Goal: Task Accomplishment & Management: Complete application form

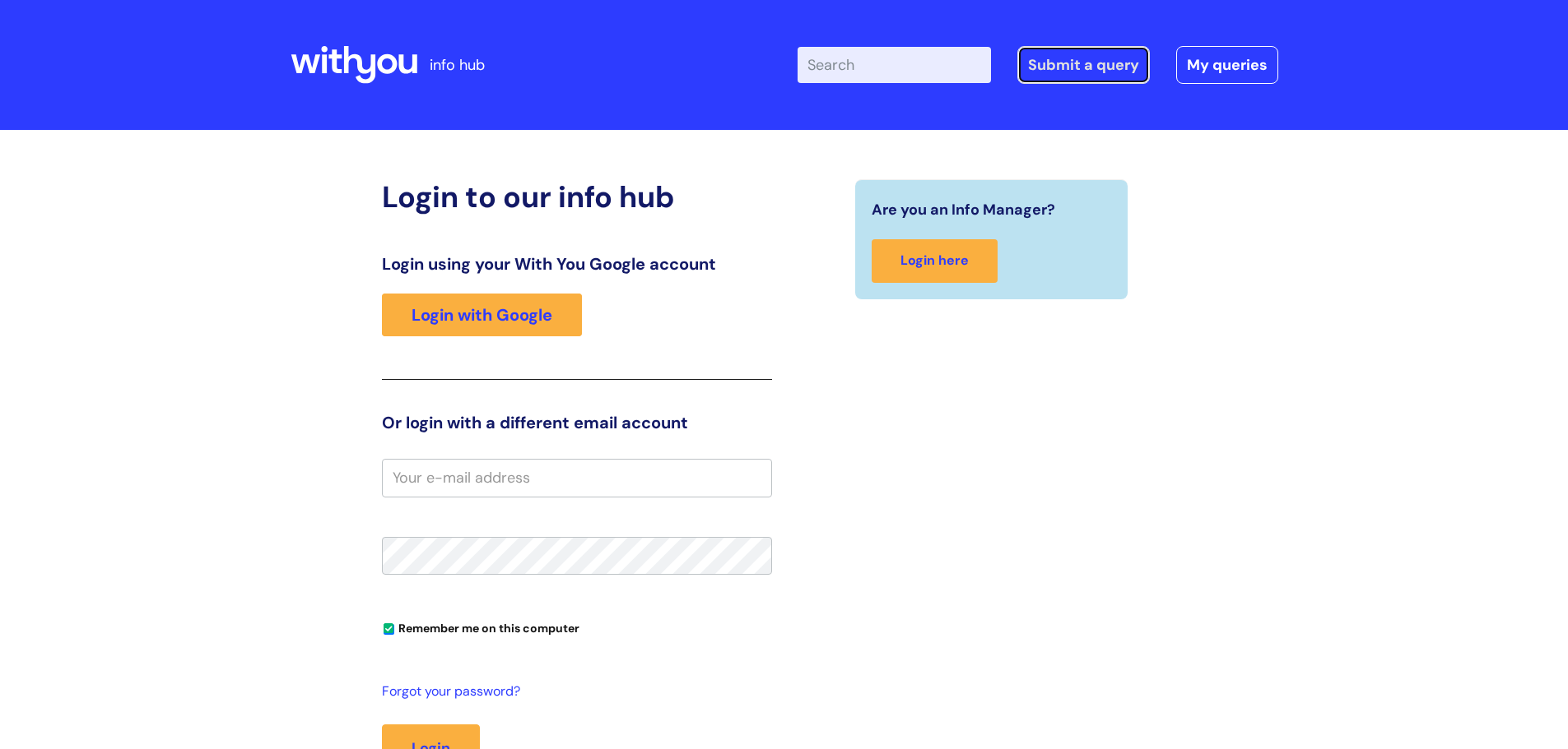
click at [1098, 72] on link "Submit a query" at bounding box center [1084, 64] width 133 height 37
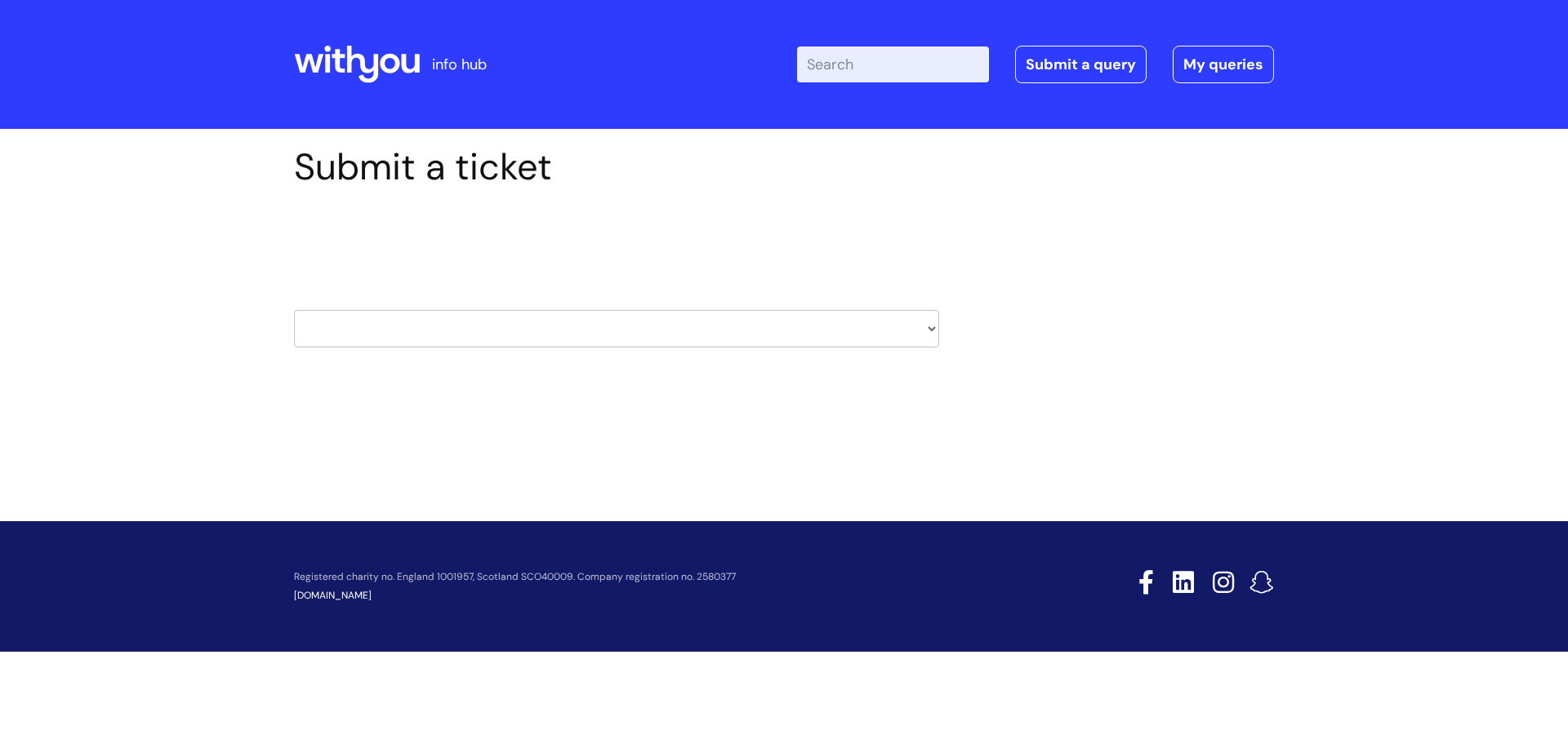
click at [934, 331] on select "HR / People IT and Support Clinical Drug Alerts Finance Accounts Data Support T…" at bounding box center [616, 328] width 645 height 37
click at [1121, 365] on div "Submit a ticket Select issue type HR / People IT and Support Clinical Drug Aler…" at bounding box center [784, 271] width 1005 height 253
click at [932, 331] on select "HR / People IT and Support Clinical Drug Alerts Finance Accounts Data Support T…" at bounding box center [616, 328] width 645 height 37
select select "hr_/_people"
click at [294, 310] on select "HR / People IT and Support Clinical Drug Alerts Finance Accounts Data Support T…" at bounding box center [616, 328] width 645 height 37
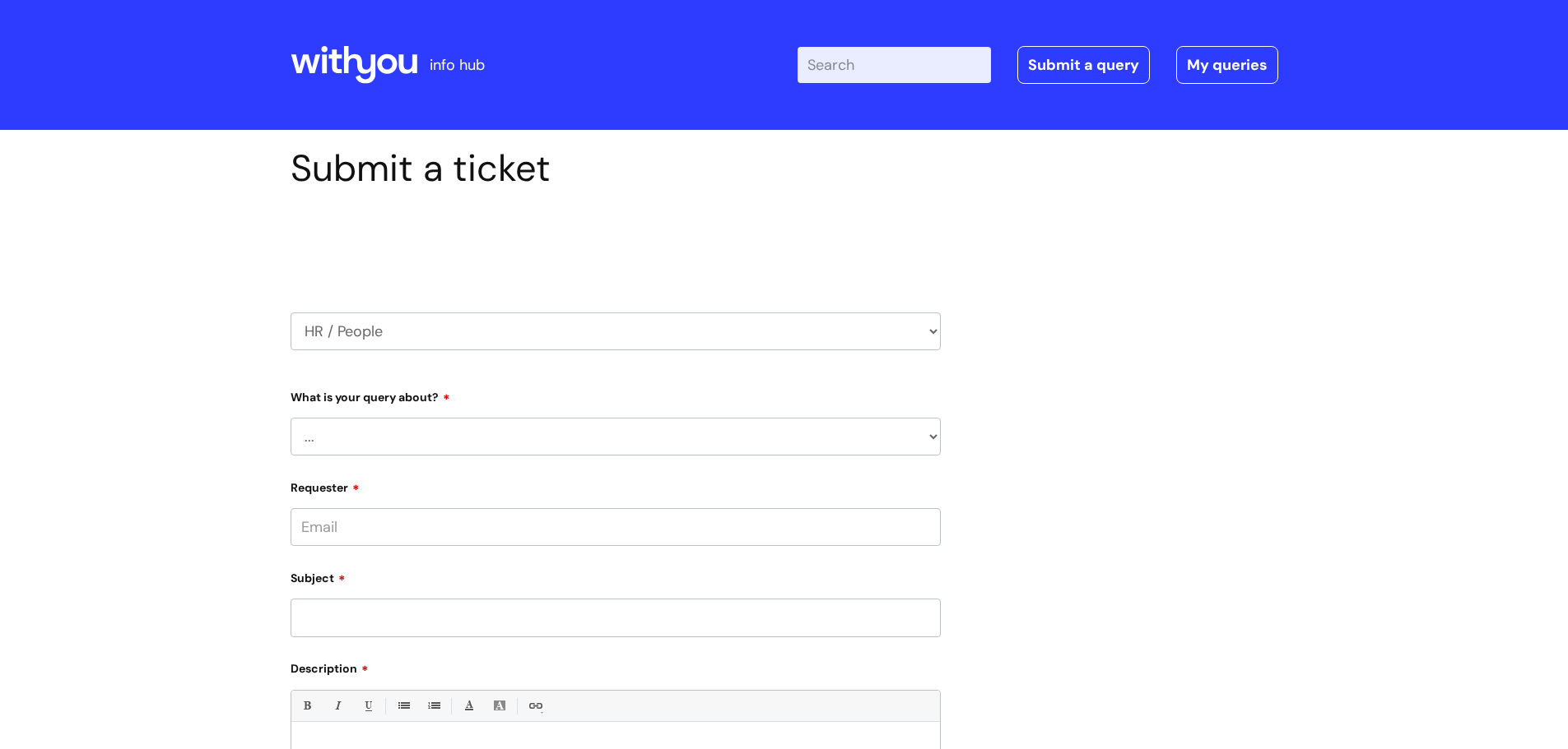
click at [932, 439] on select "... Absence Query Holiday Query Employee change request General HR Query iTrent…" at bounding box center [615, 436] width 650 height 37
select select "iTrent"
click at [290, 418] on select "... Absence Query Holiday Query Employee change request General HR Query iTrent…" at bounding box center [615, 436] width 650 height 37
click at [937, 519] on select "... I can’t log in to iTrent I need to change someone’s line manager Issue with…" at bounding box center [622, 520] width 637 height 37
select select "Issue with employee self service"
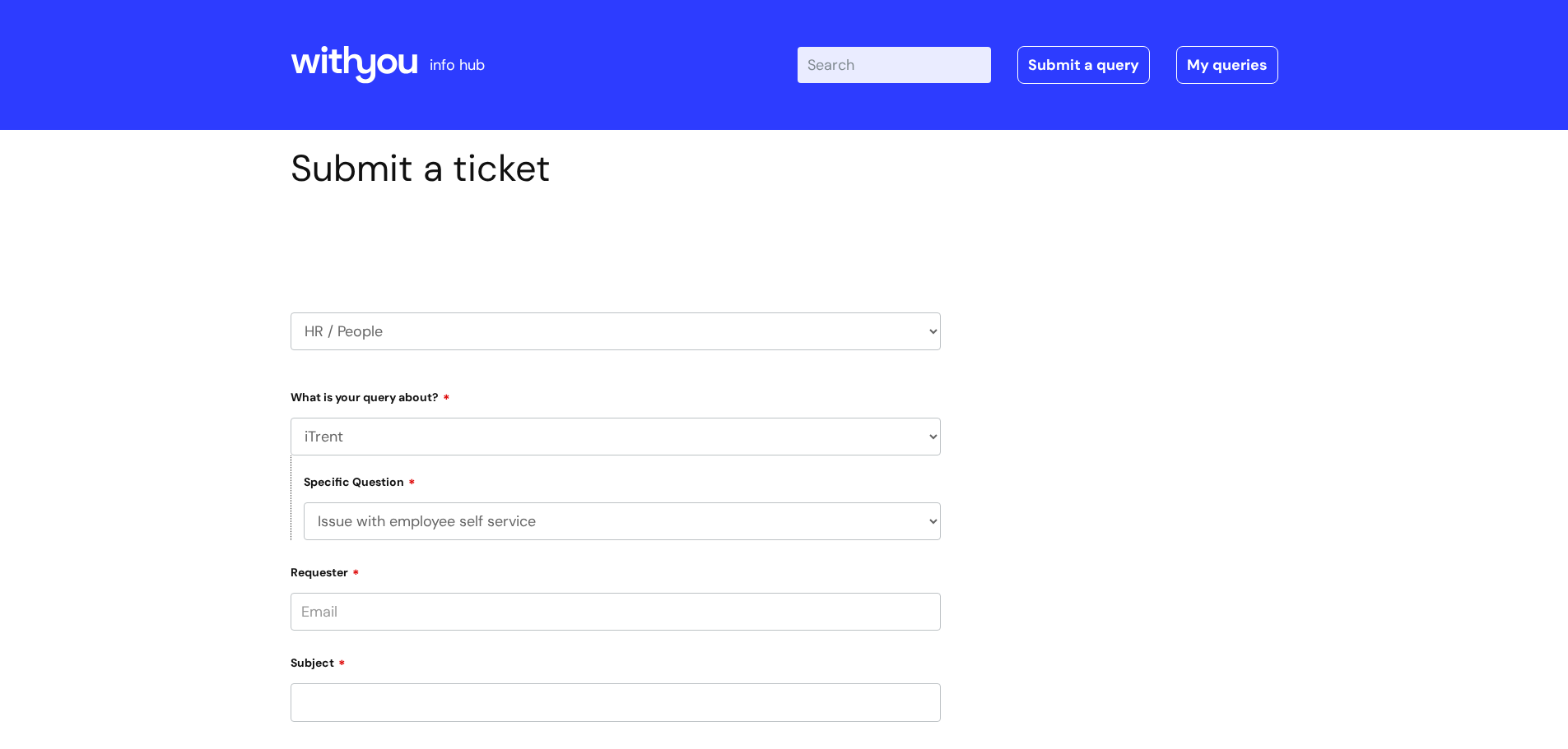
click at [304, 502] on select "... I can’t log in to iTrent I need to change someone’s line manager Issue with…" at bounding box center [622, 520] width 637 height 37
click at [694, 620] on input "Requester" at bounding box center [615, 612] width 650 height 37
type input "p"
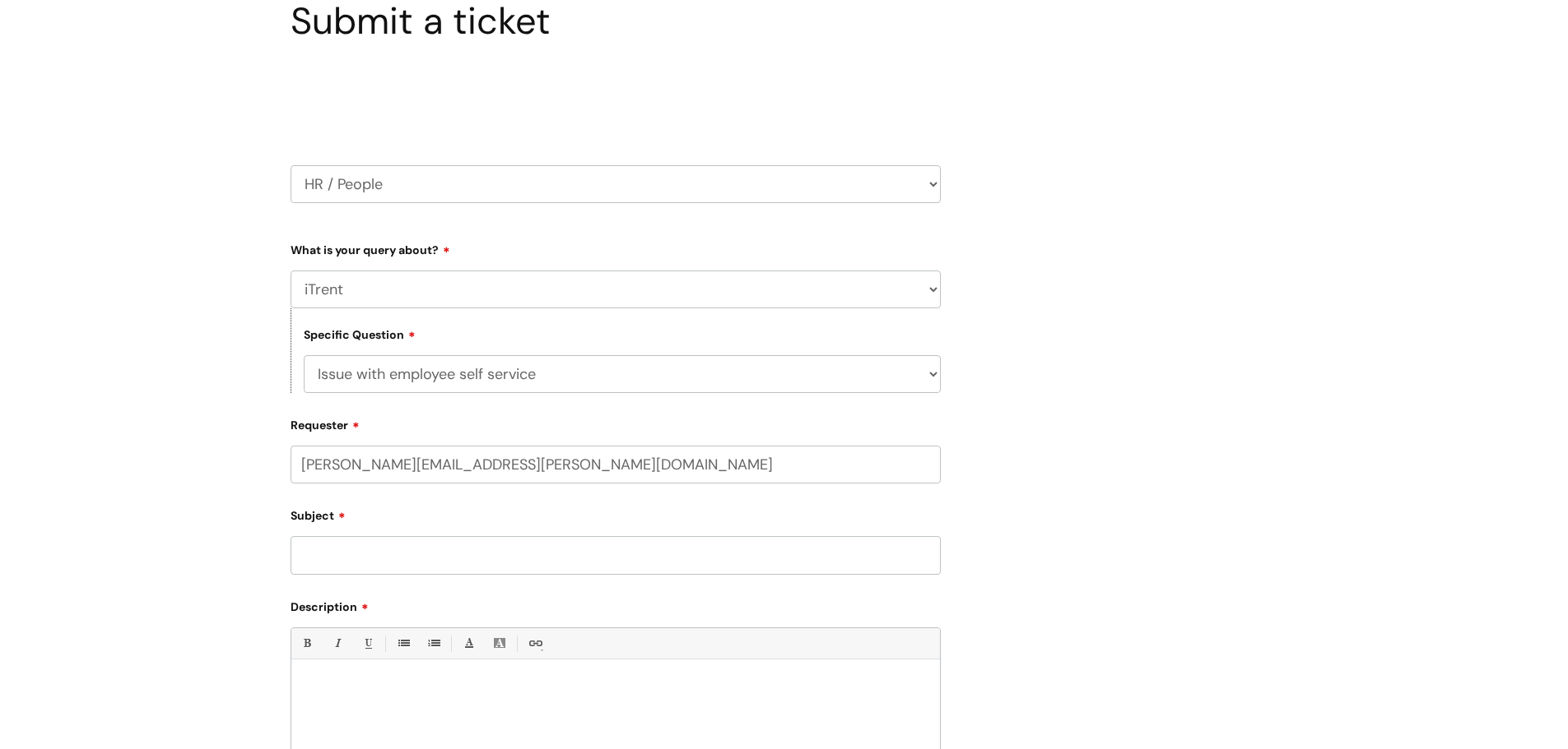
scroll to position [164, 0]
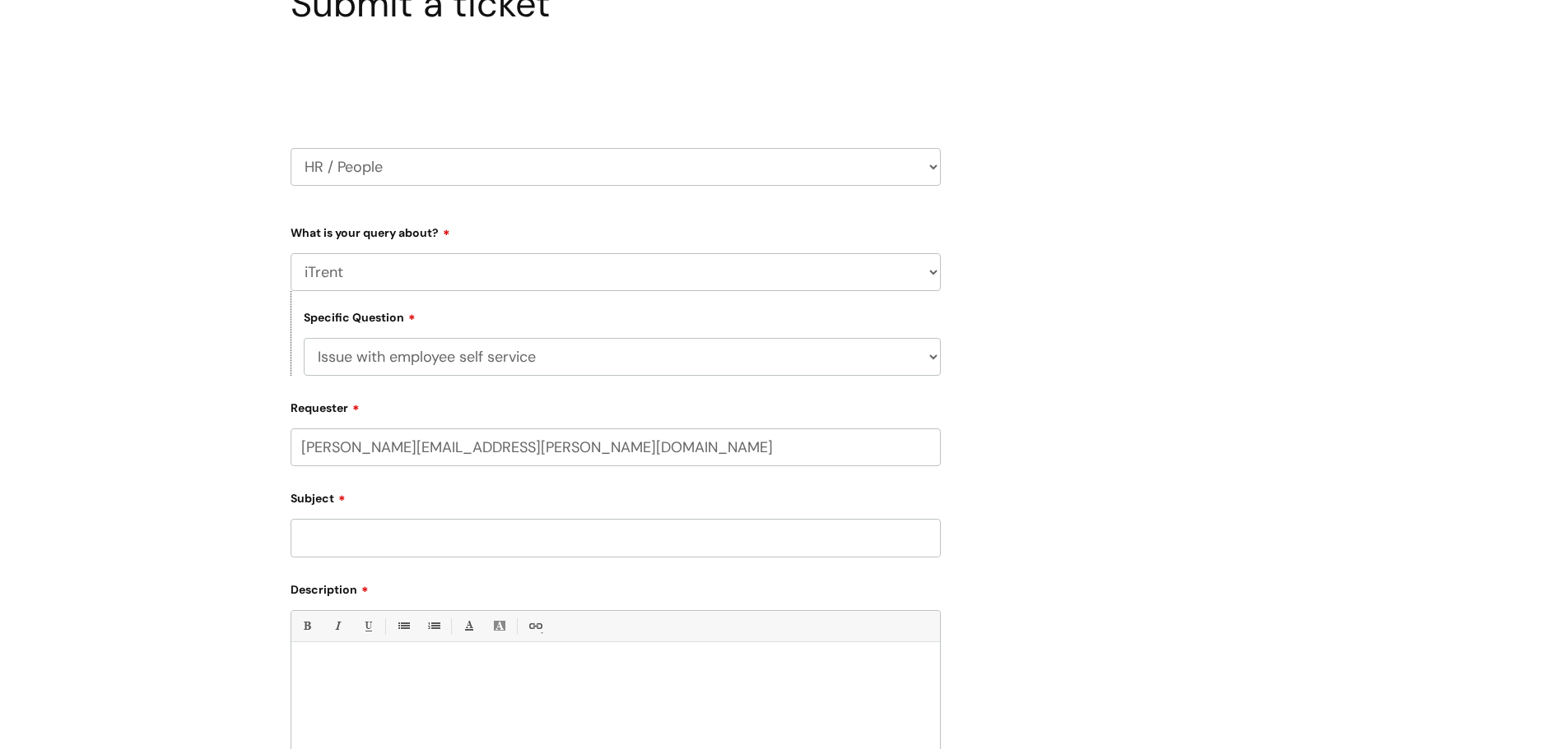
type input "peter.byles@wearewithyou.org.uk"
click at [405, 531] on div "Subject" at bounding box center [615, 520] width 650 height 73
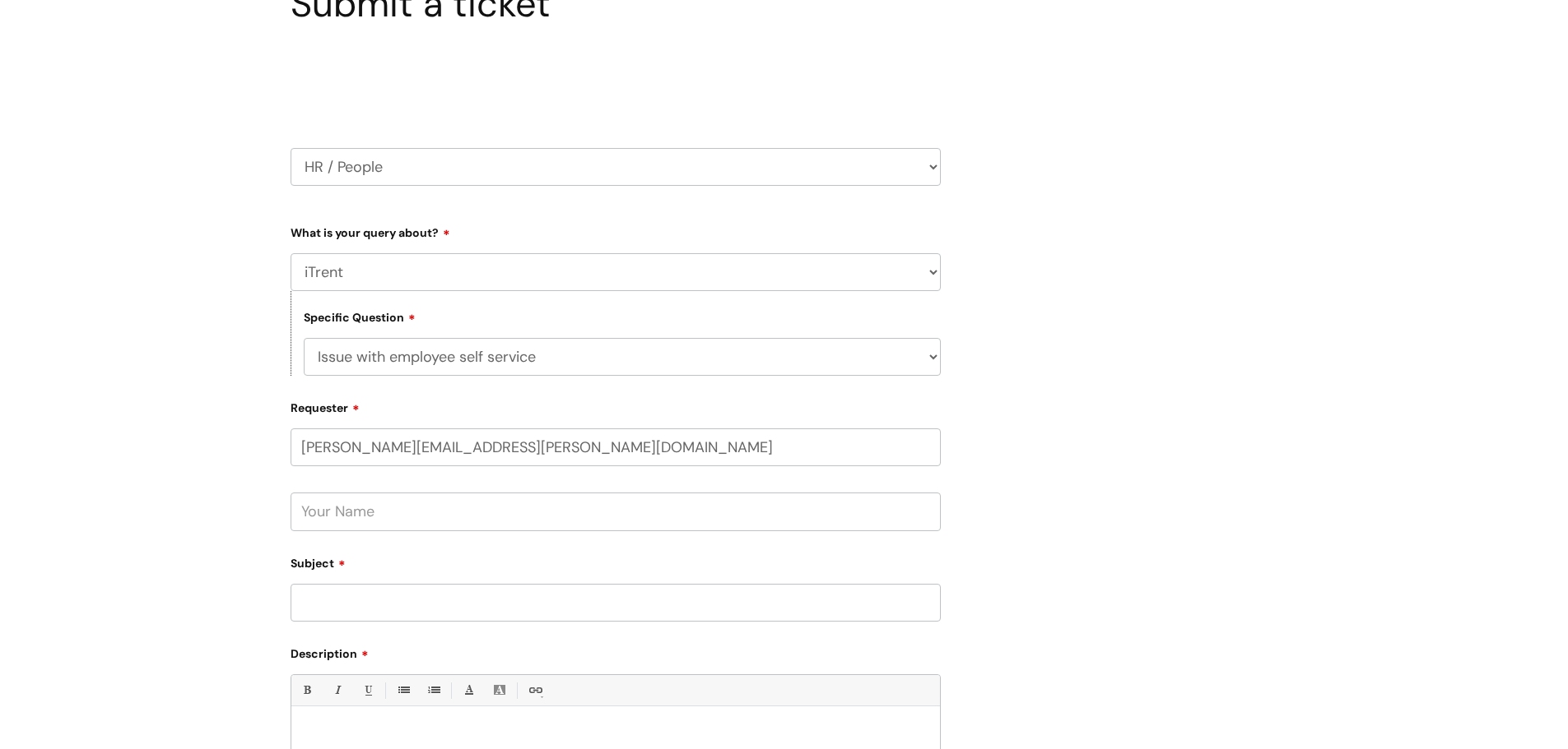
click at [362, 515] on input "text" at bounding box center [615, 511] width 650 height 37
type input "[PERSON_NAME]"
click at [371, 602] on input "Subject" at bounding box center [615, 602] width 650 height 37
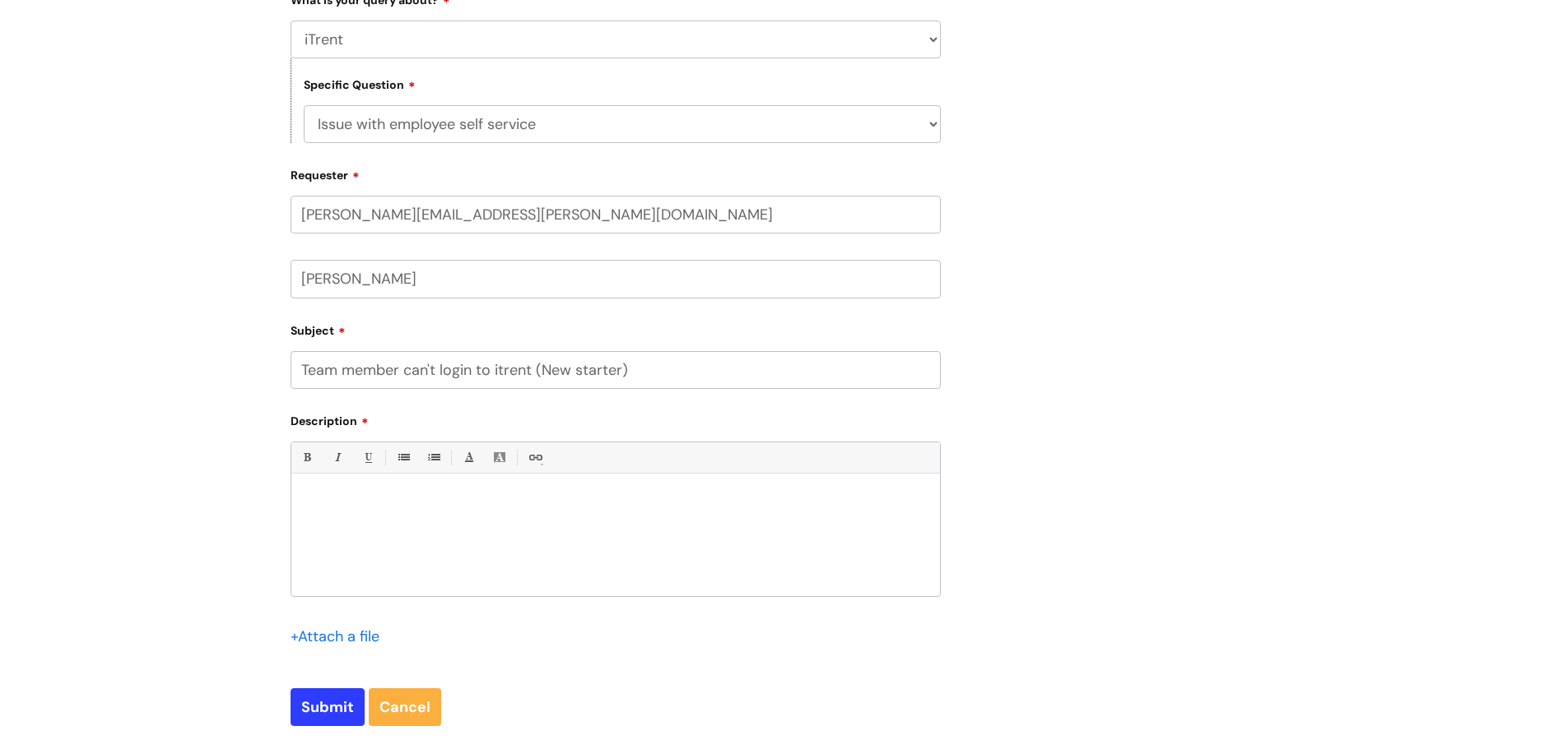
scroll to position [411, 0]
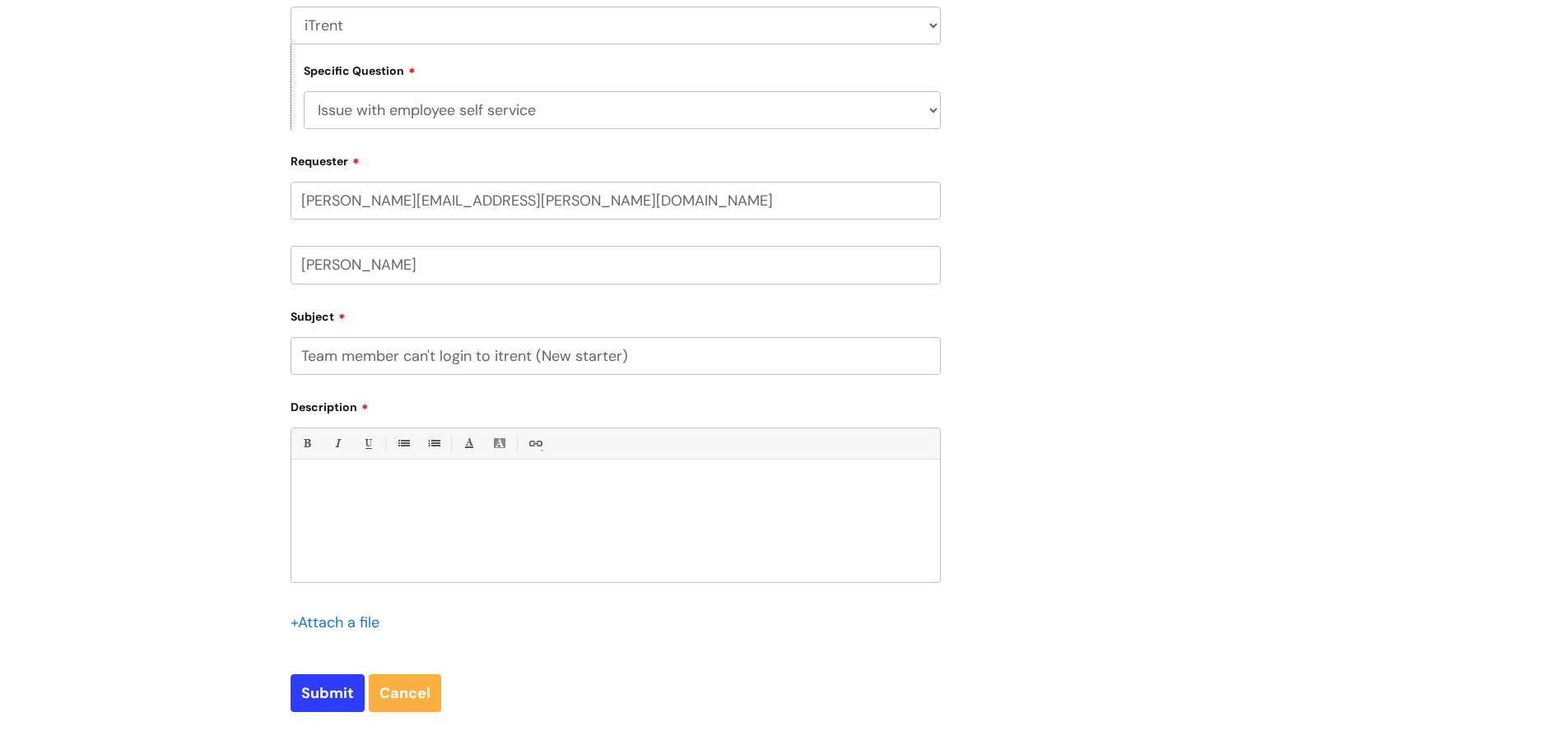
type input "Team member can't login to itrent (New starter)"
click at [339, 487] on p at bounding box center [615, 488] width 624 height 14
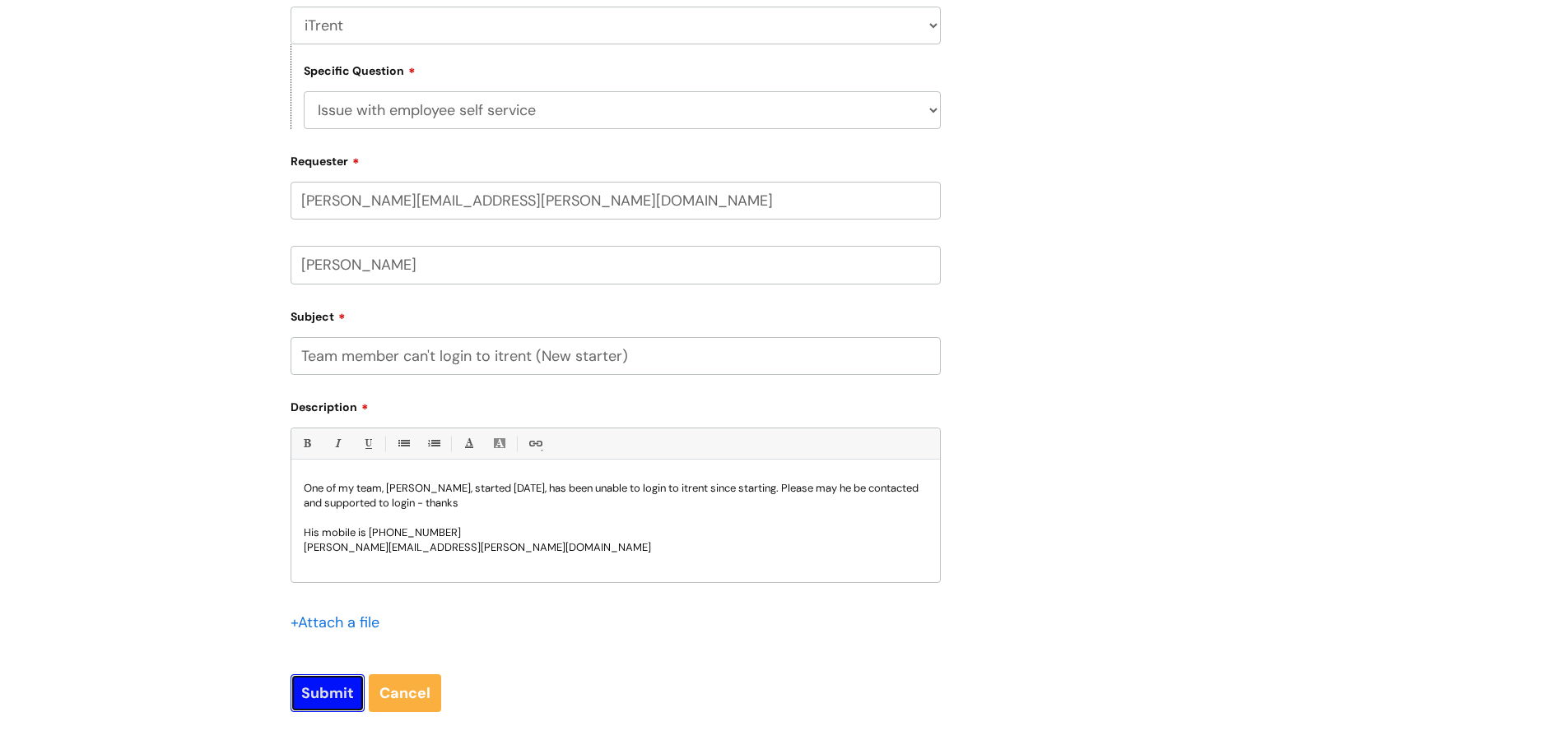
click at [326, 697] on input "Submit" at bounding box center [327, 692] width 74 height 37
type input "Please Wait..."
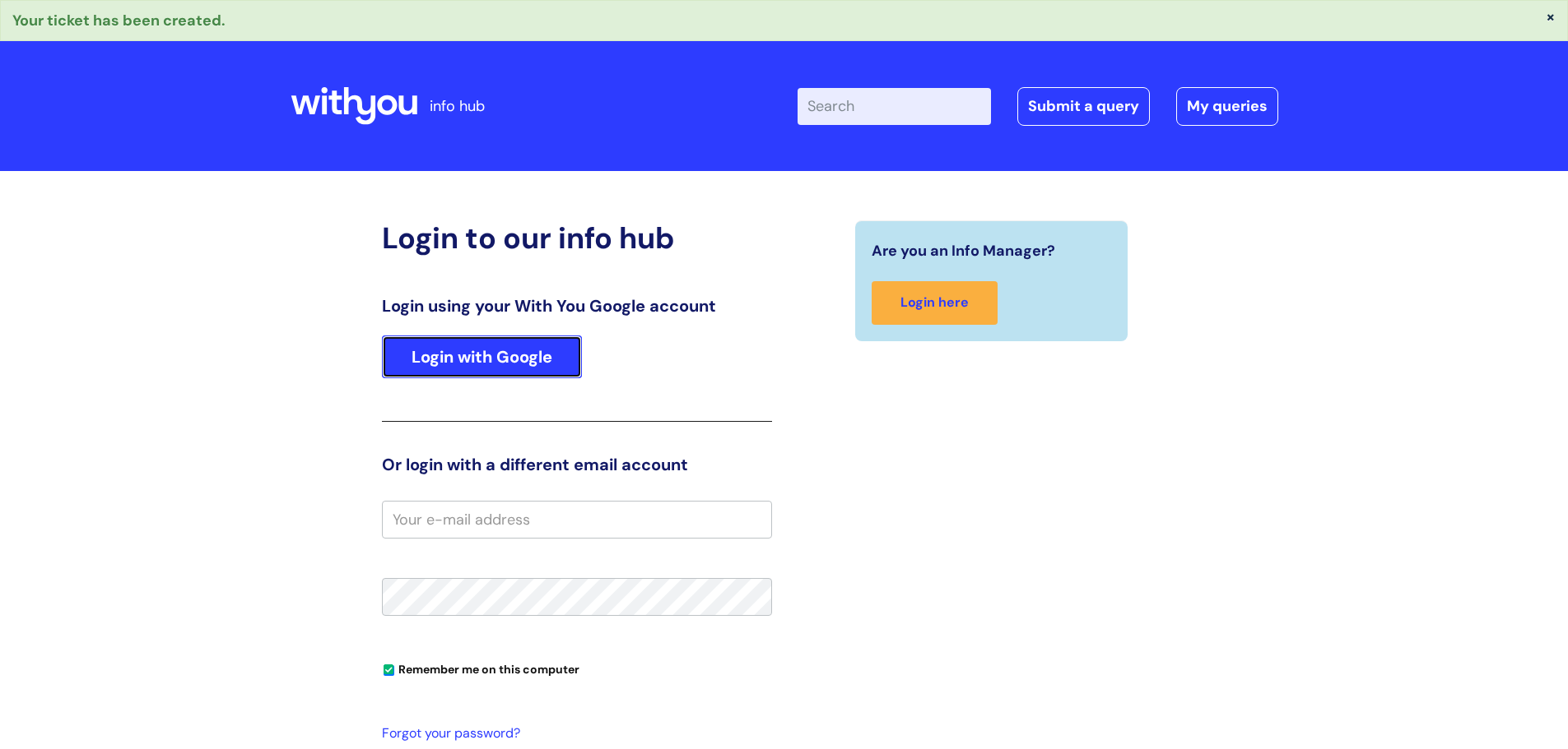
click at [542, 358] on link "Login with Google" at bounding box center [481, 356] width 200 height 43
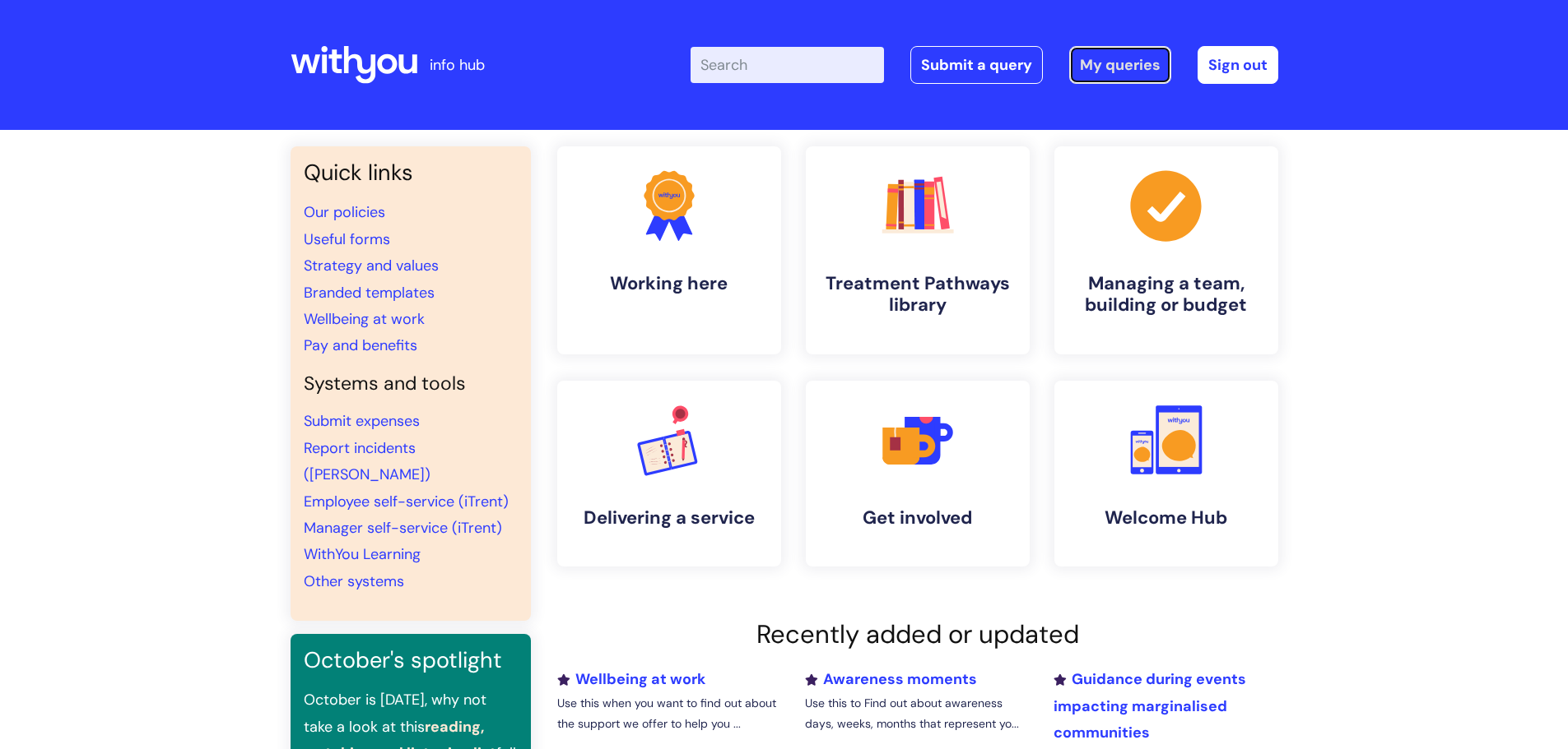
click at [1111, 67] on link "My queries" at bounding box center [1120, 64] width 102 height 37
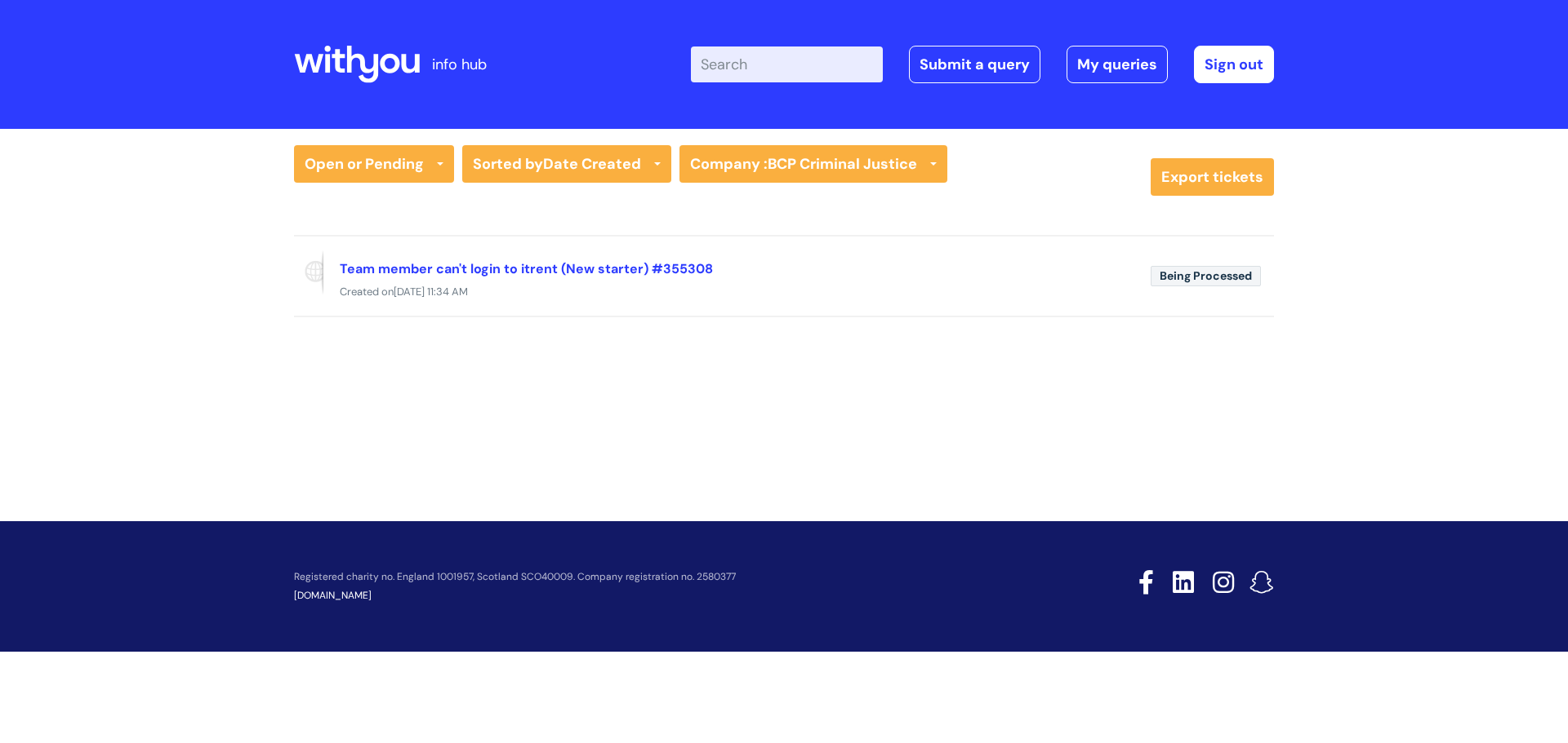
click at [376, 69] on icon at bounding box center [362, 64] width 31 height 37
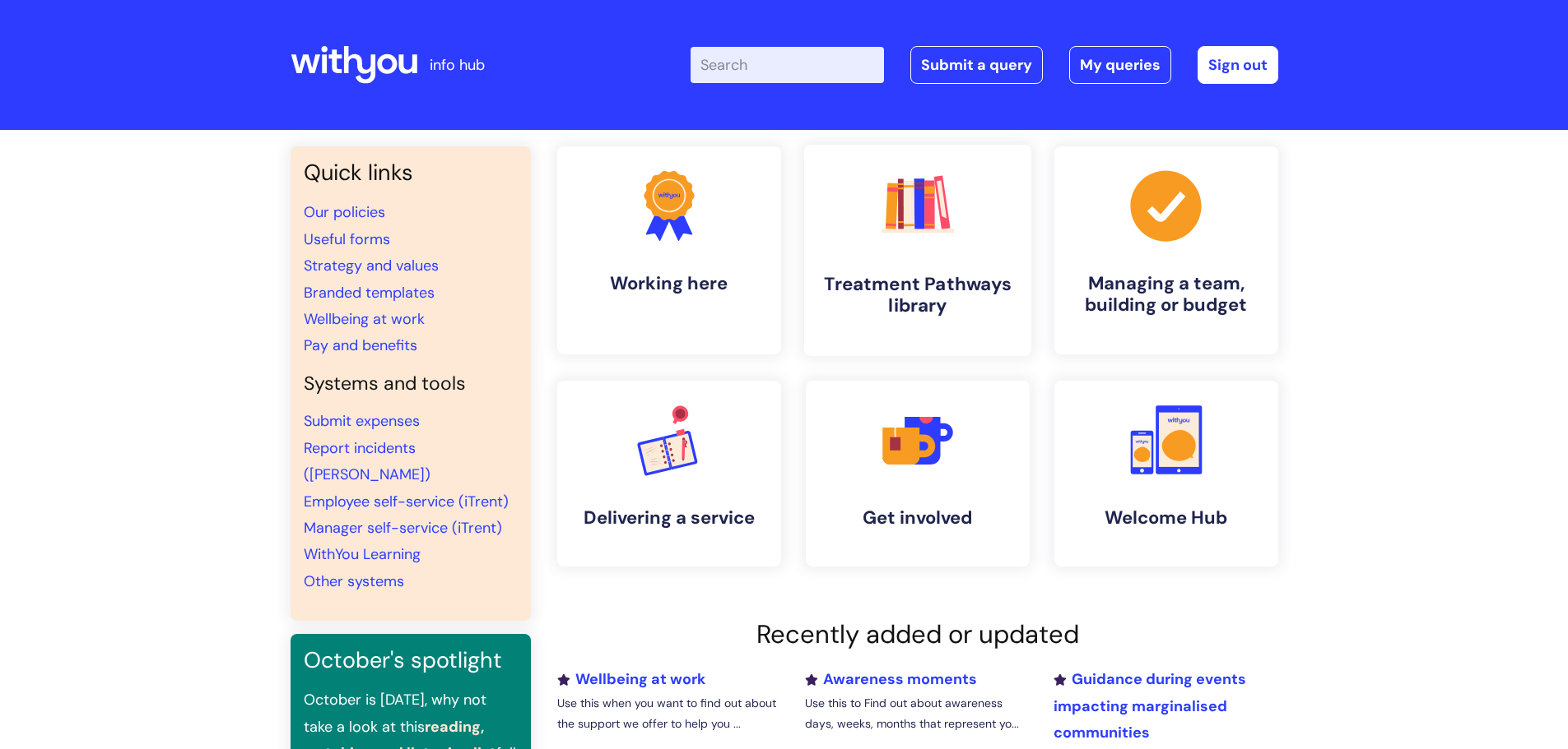
click at [909, 292] on h4 "Treatment Pathways library" at bounding box center [918, 295] width 201 height 44
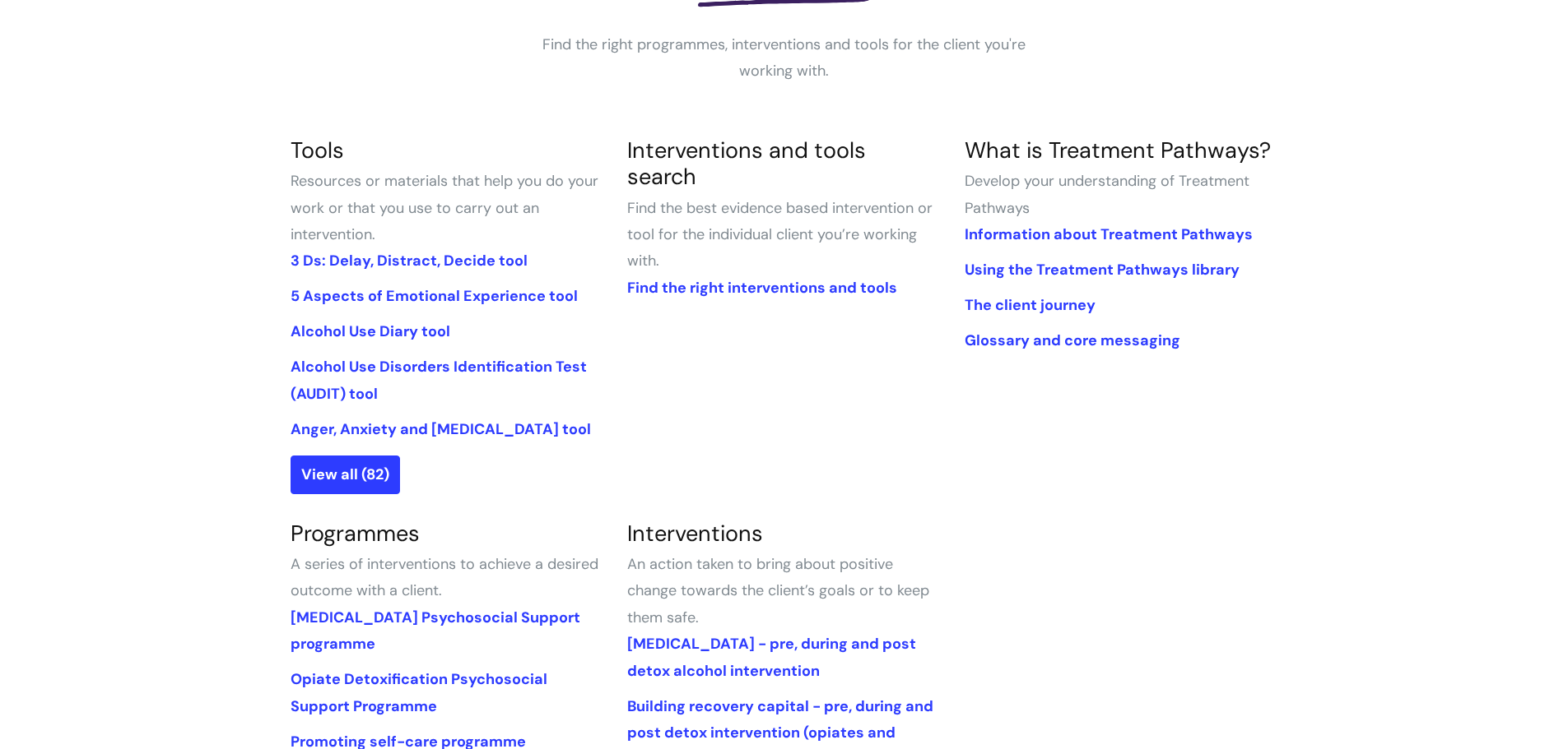
scroll to position [329, 0]
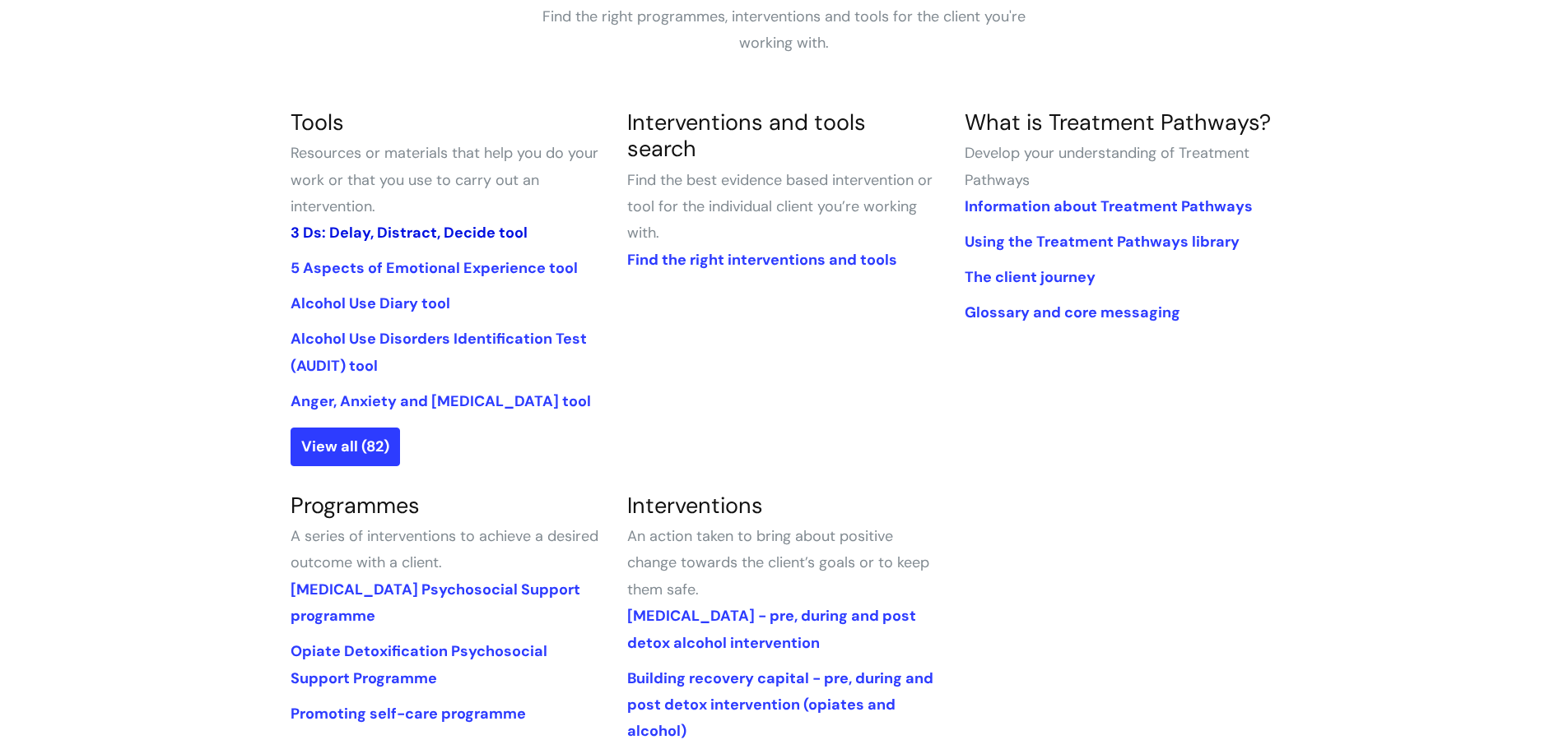
click at [432, 231] on link "3 Ds: Delay, Distract, Decide tool" at bounding box center [408, 232] width 237 height 20
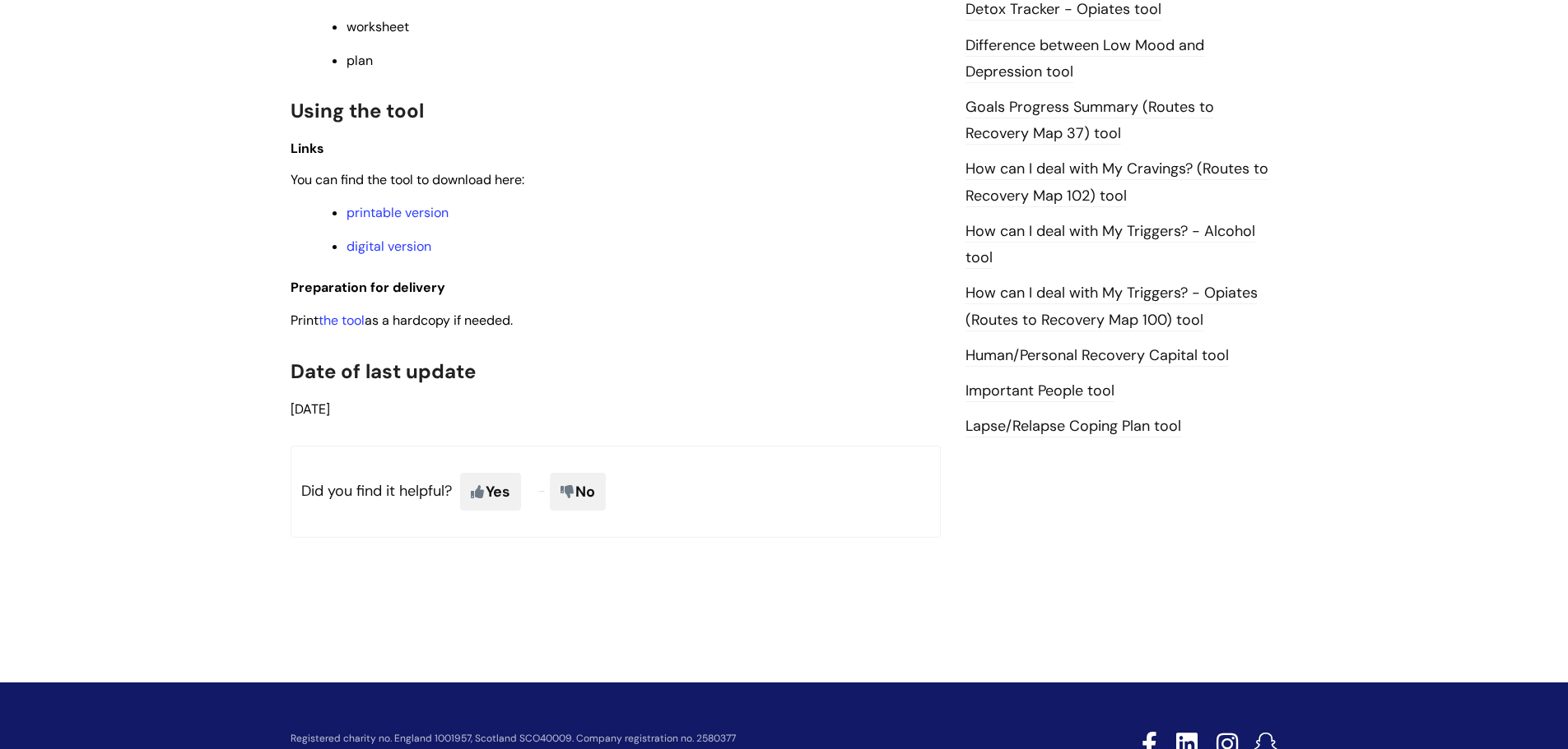
scroll to position [1069, 0]
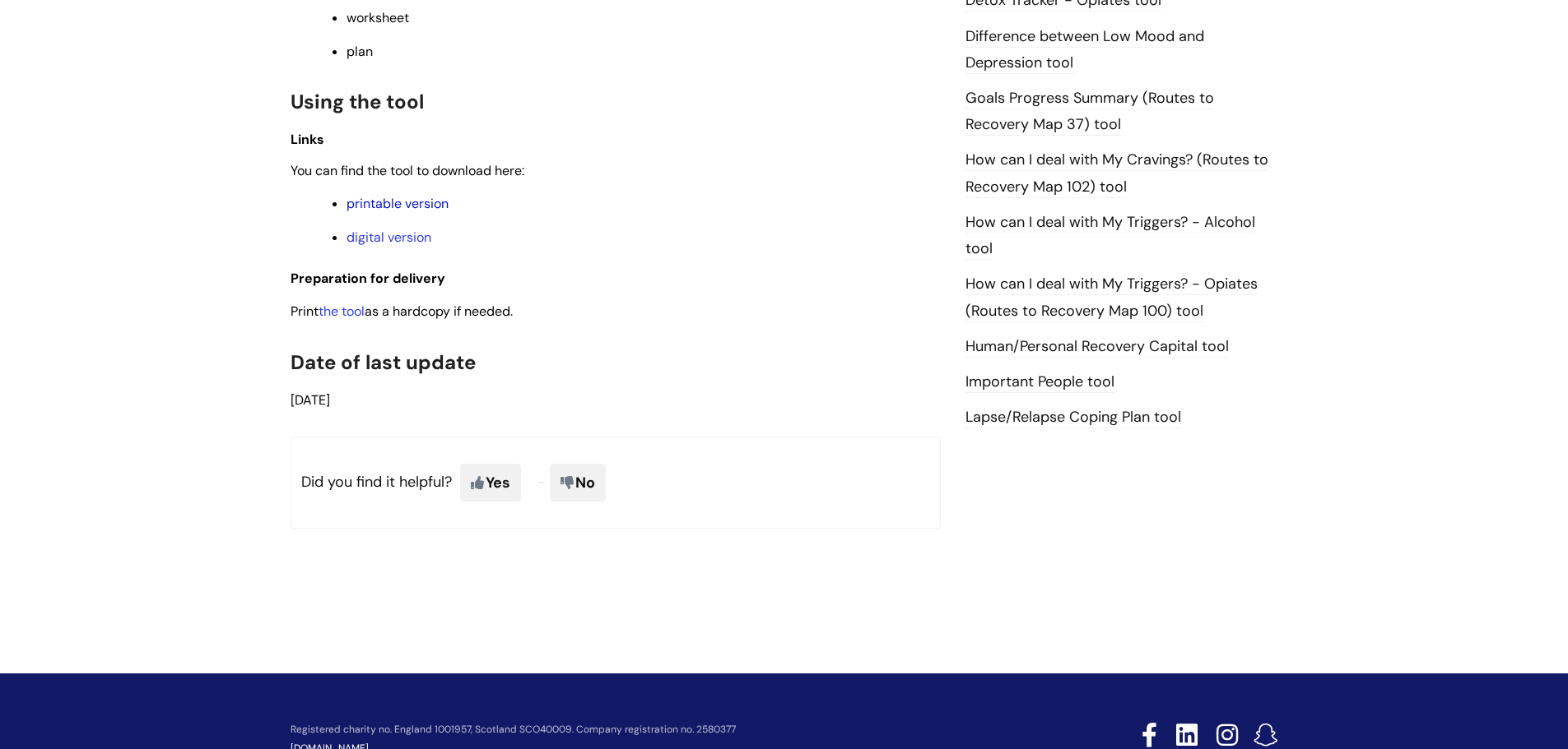
click at [412, 208] on link "printable version" at bounding box center [398, 204] width 102 height 17
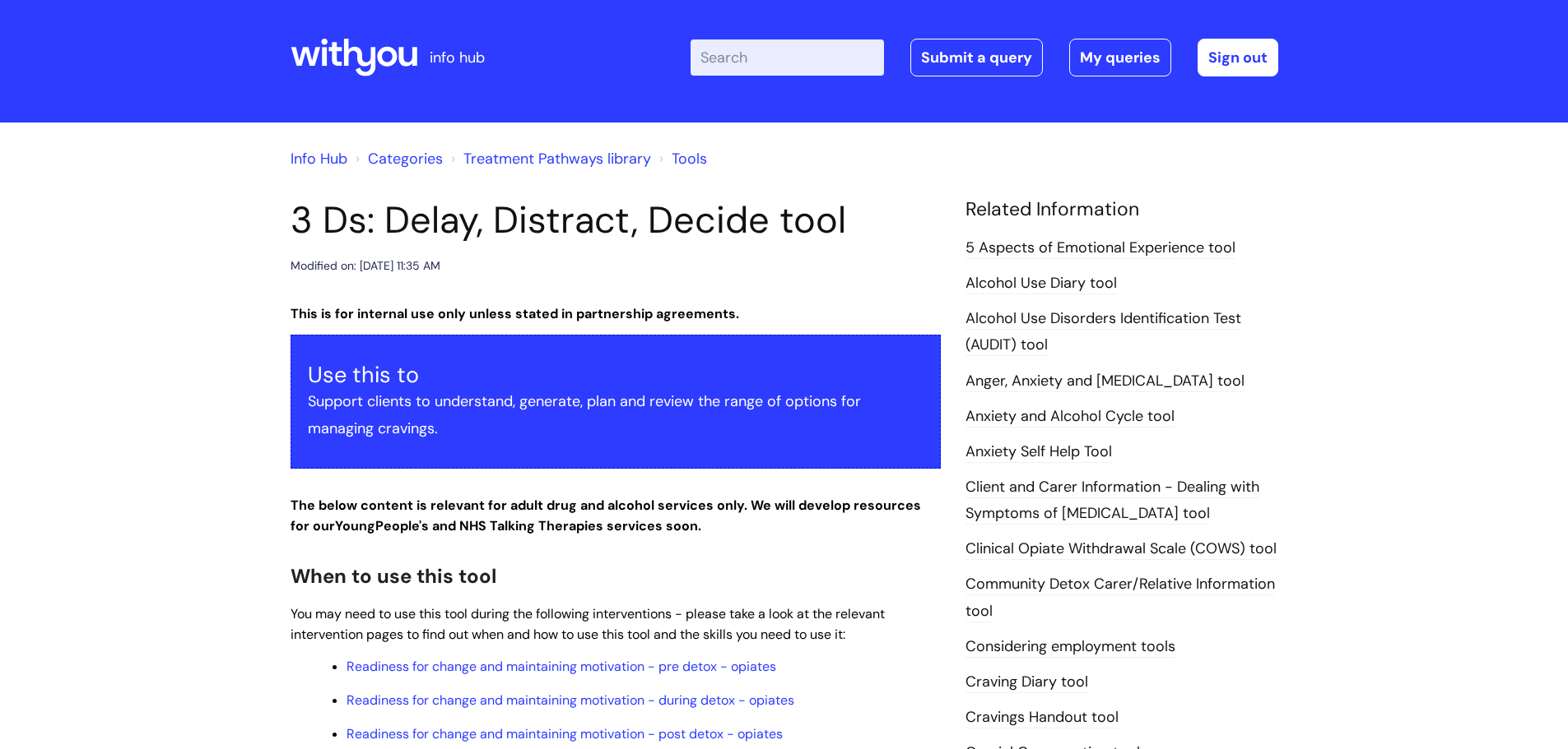
scroll to position [0, 0]
